Goal: Task Accomplishment & Management: Complete application form

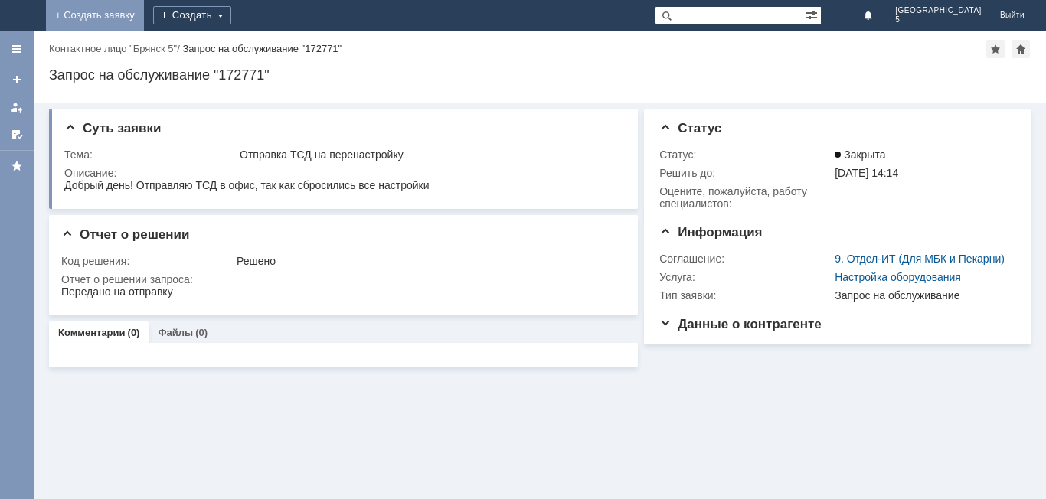
click at [144, 10] on link "+ Создать заявку" at bounding box center [95, 15] width 98 height 31
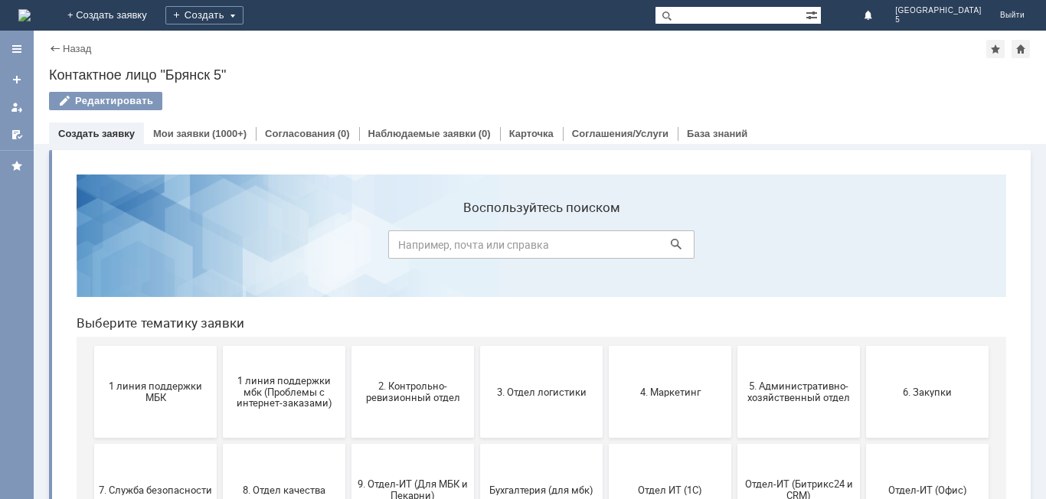
click at [173, 385] on span "1 линия поддержки МБК" at bounding box center [155, 391] width 113 height 23
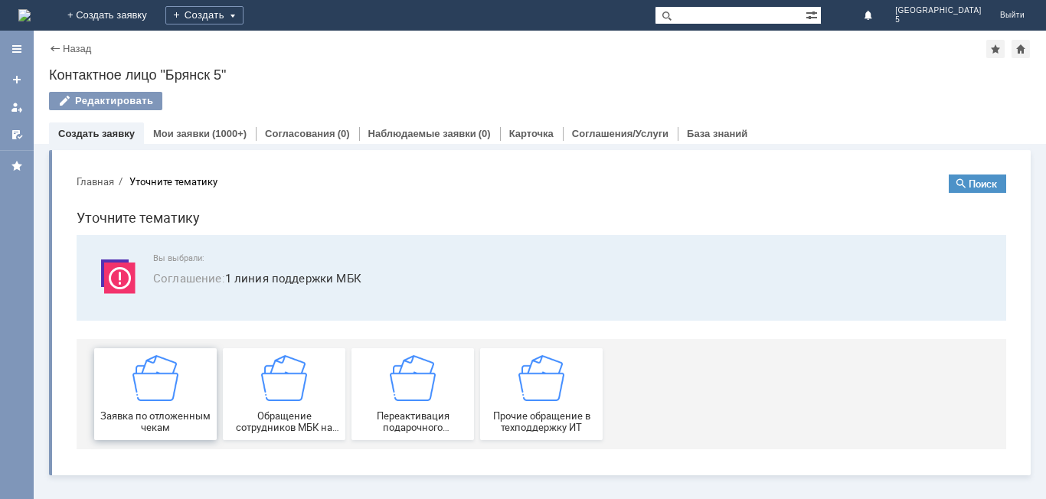
click at [202, 380] on div "Заявка по отложенным чекам" at bounding box center [155, 394] width 113 height 78
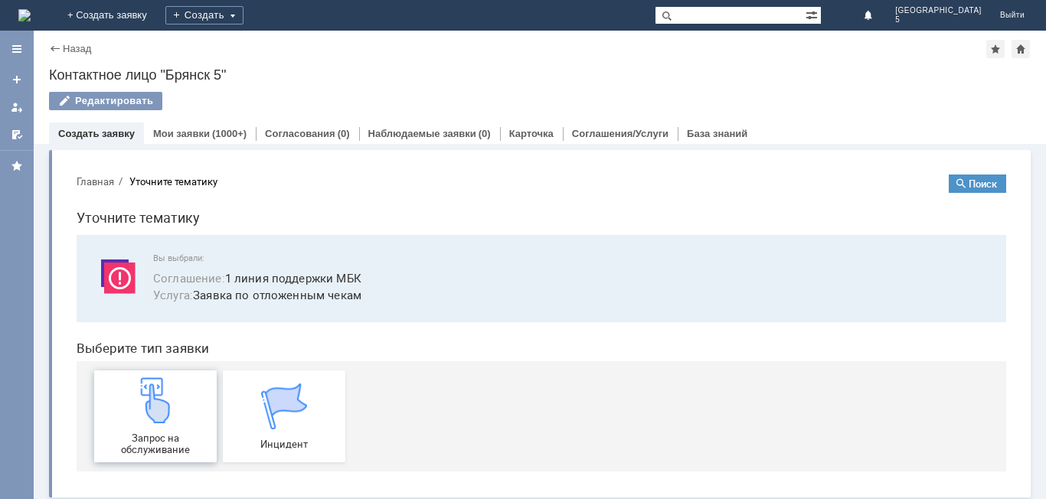
click at [173, 399] on div "Запрос на обслуживание" at bounding box center [155, 416] width 113 height 78
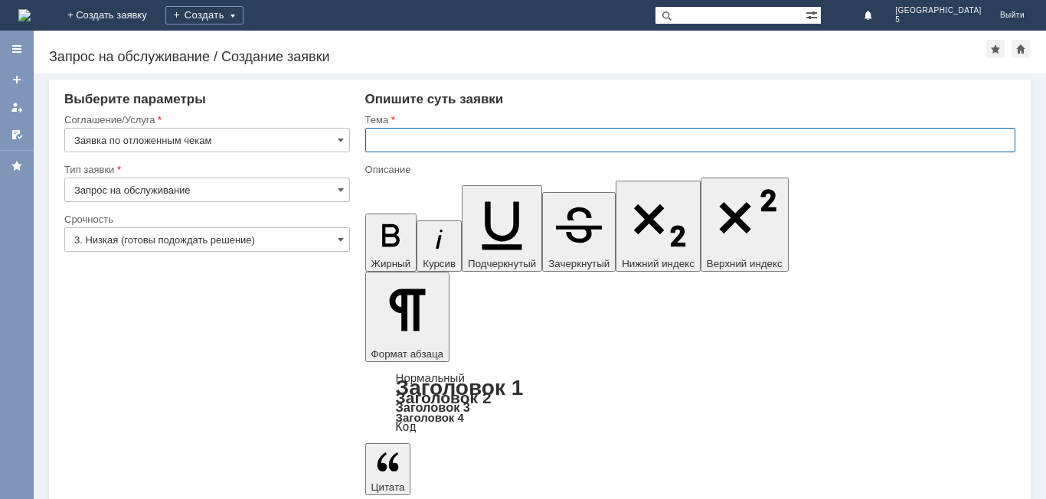
click at [410, 143] on input "text" at bounding box center [690, 140] width 650 height 24
type input "отложенные чеки [DATE]"
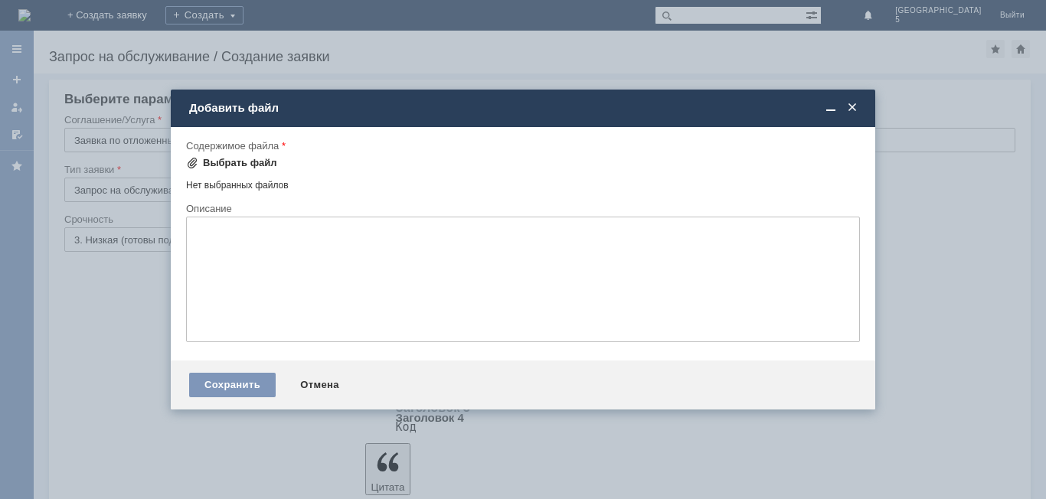
click at [188, 159] on span at bounding box center [192, 163] width 12 height 12
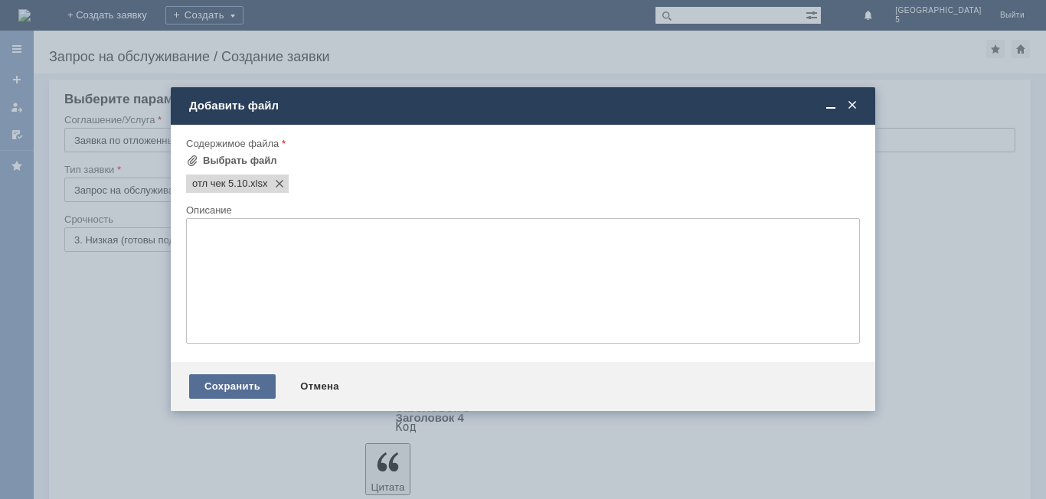
click at [238, 394] on div "Сохранить" at bounding box center [232, 386] width 86 height 24
